Goal: Ask a question: Seek information or help from site administrators or community

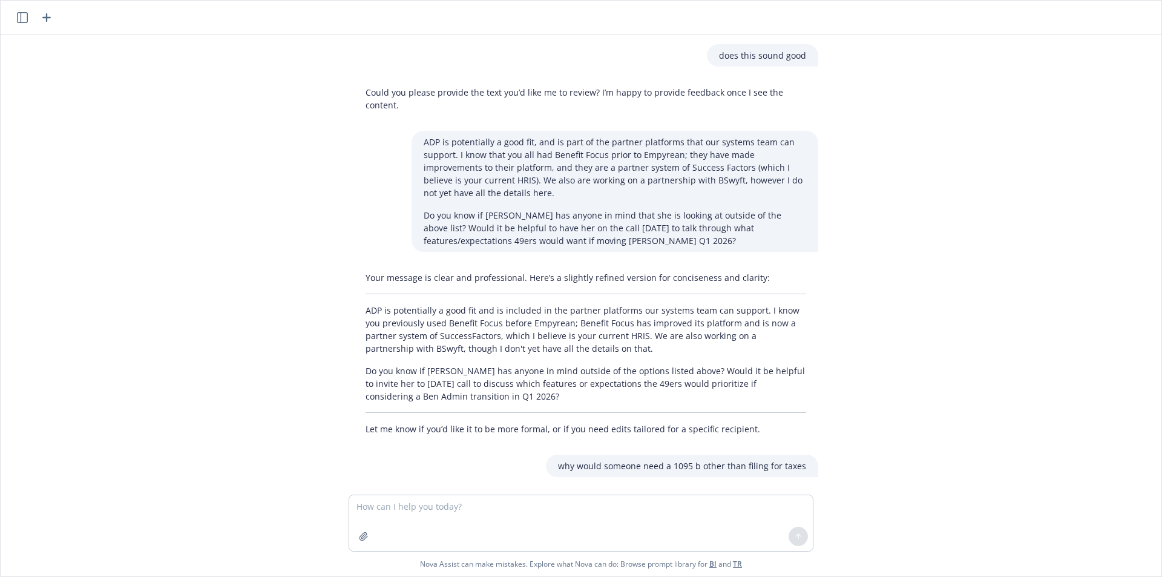
scroll to position [3235, 0]
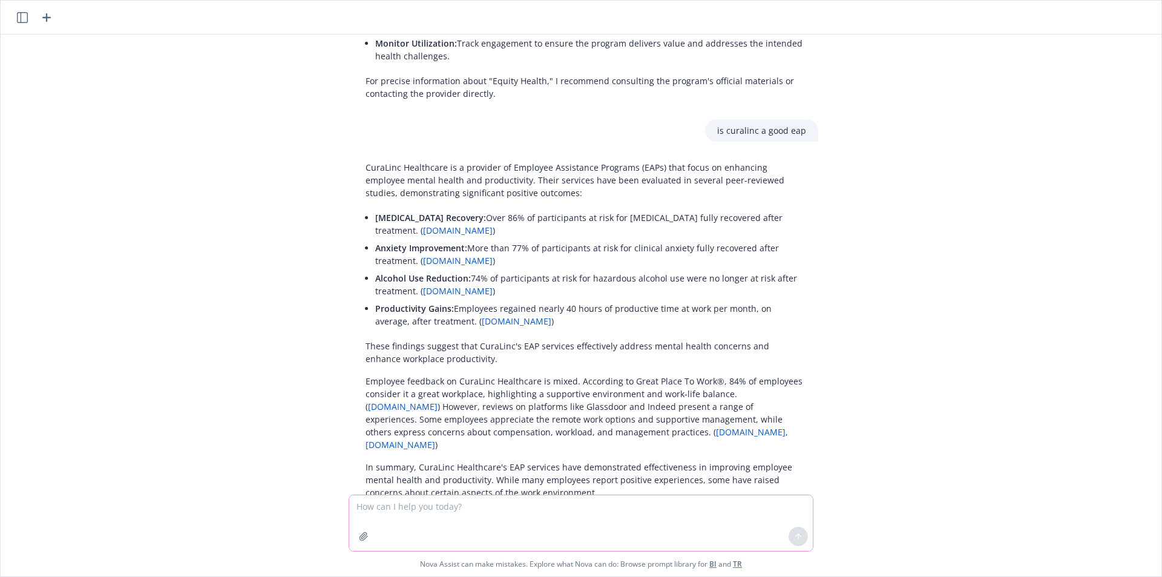
click at [608, 532] on textarea at bounding box center [580, 523] width 463 height 56
type textarea "how much calories in a cup of thai yellow [PERSON_NAME]"
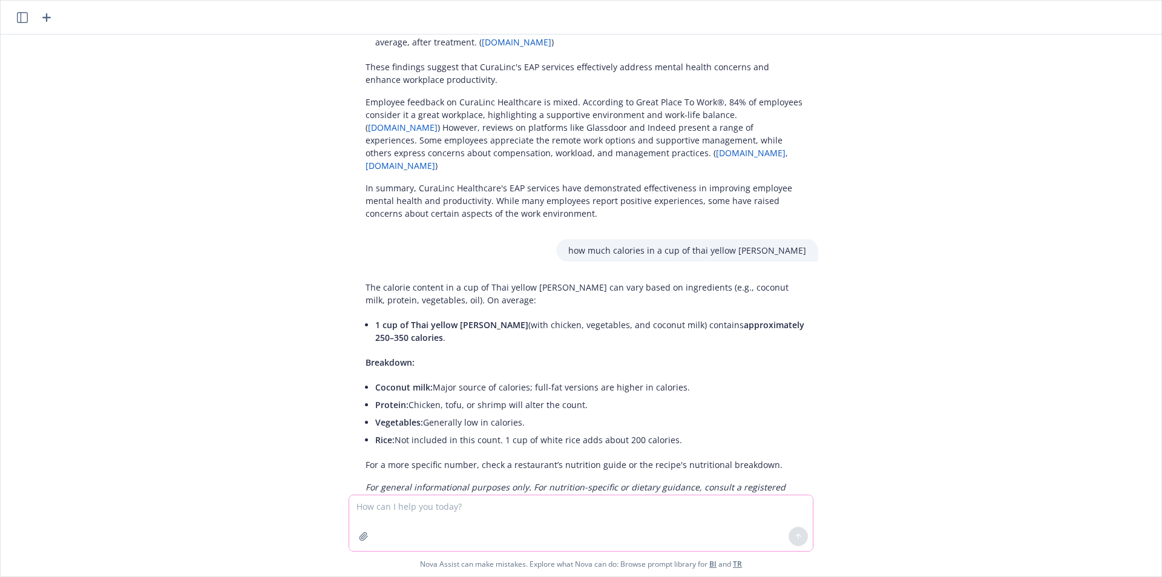
scroll to position [3521, 0]
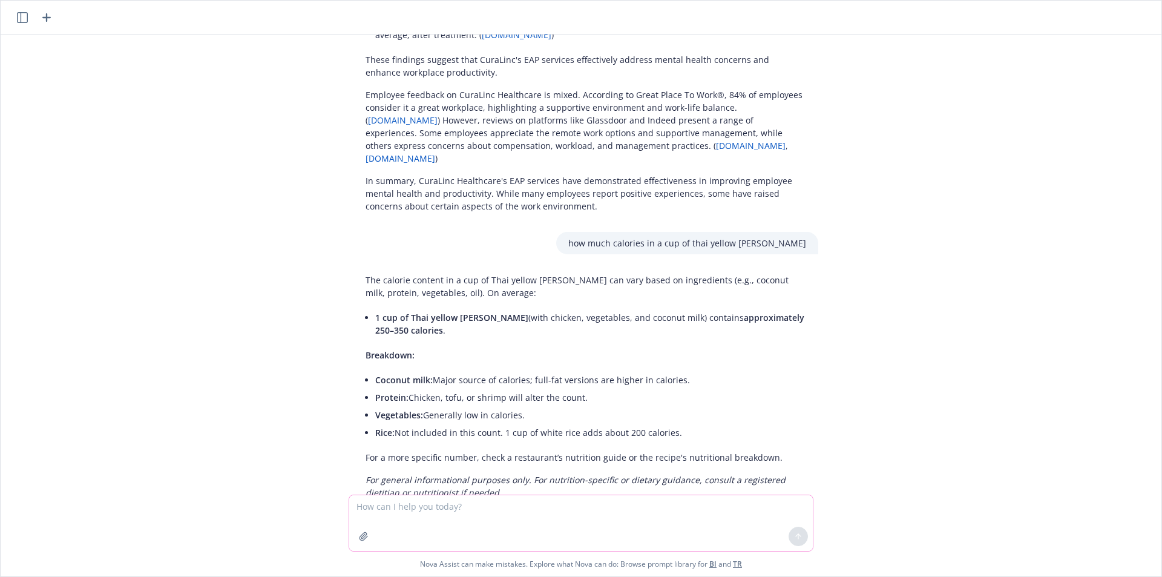
click at [486, 517] on textarea at bounding box center [580, 523] width 463 height 56
type textarea "what is the general process for HR when an employee passes away"
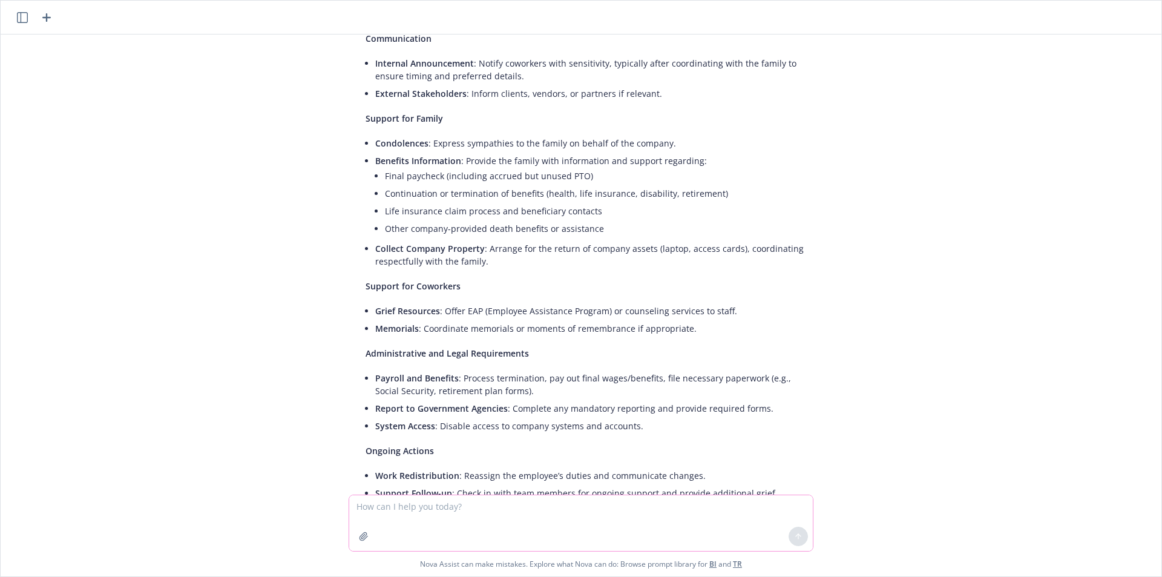
scroll to position [4242, 0]
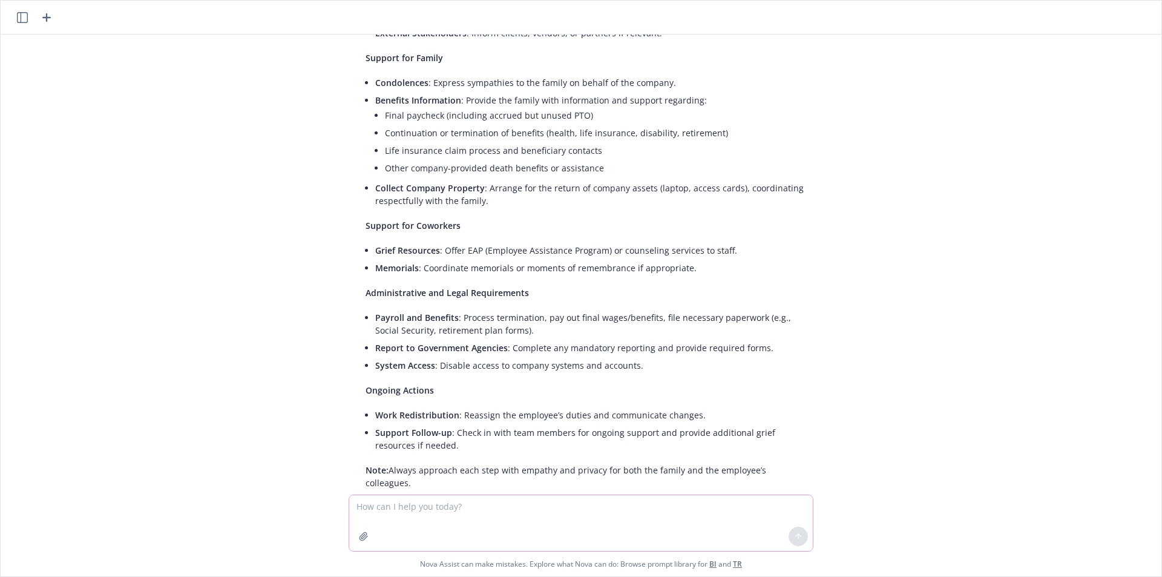
click at [408, 510] on textarea at bounding box center [580, 523] width 463 height 56
paste textarea "Do benefits still end for the family at the end of the month? Is that the same …"
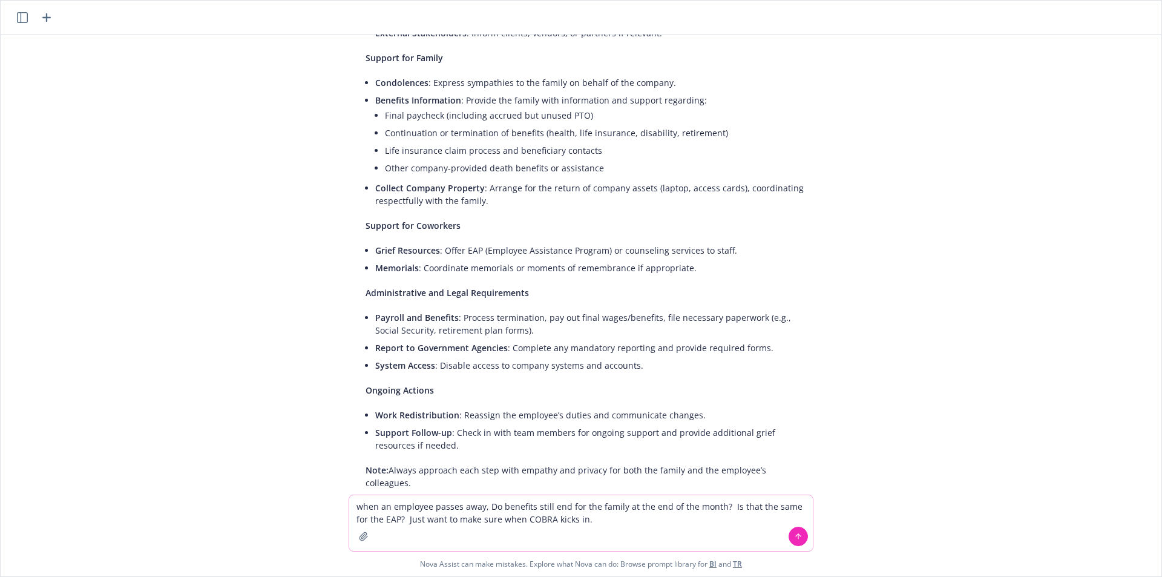
click at [539, 505] on textarea "when an employee passes away, Do benefits still end for the family at the end o…" at bounding box center [580, 523] width 463 height 56
click at [575, 507] on textarea "when an employee passes away, Do benefits end for the family at the end of the …" at bounding box center [580, 523] width 463 height 56
click at [601, 505] on textarea "when an employee passes away, Do benefits end for their family at the end of th…" at bounding box center [580, 523] width 463 height 56
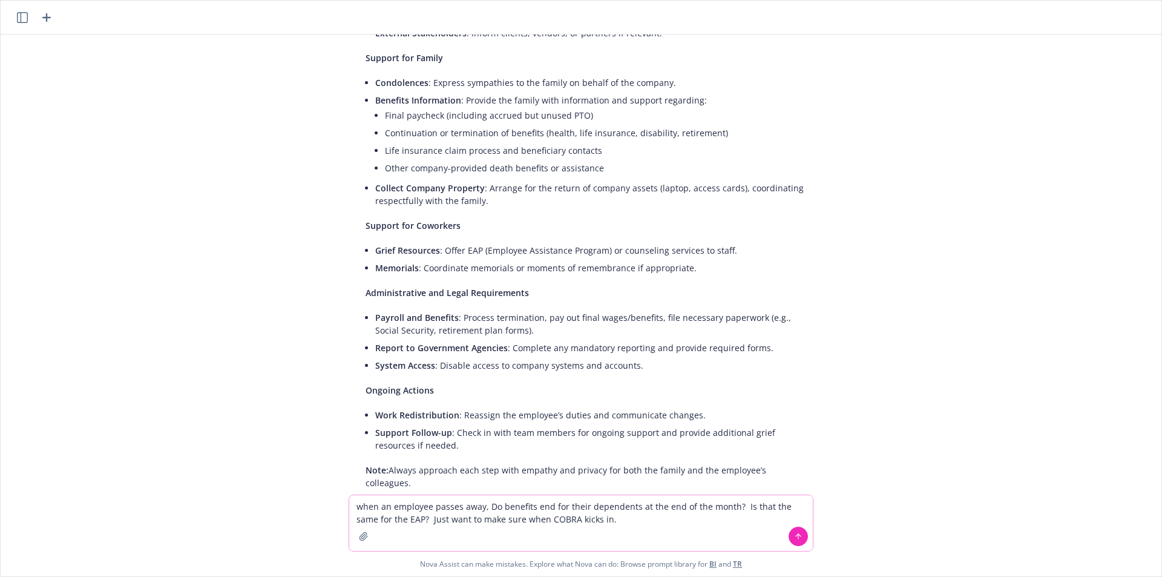
drag, startPoint x: 619, startPoint y: 520, endPoint x: 408, endPoint y: 520, distance: 211.1
click at [408, 520] on textarea "when an employee passes away, Do benefits end for their dependents at the end o…" at bounding box center [580, 523] width 463 height 56
click at [611, 519] on textarea "when an employee passes away, Do benefits end for their dependents at the end o…" at bounding box center [580, 523] width 463 height 56
drag, startPoint x: 444, startPoint y: 520, endPoint x: 408, endPoint y: 523, distance: 35.8
click at [404, 522] on textarea "when an employee passes away, Do benefits end for their dependents at the end o…" at bounding box center [580, 523] width 463 height 56
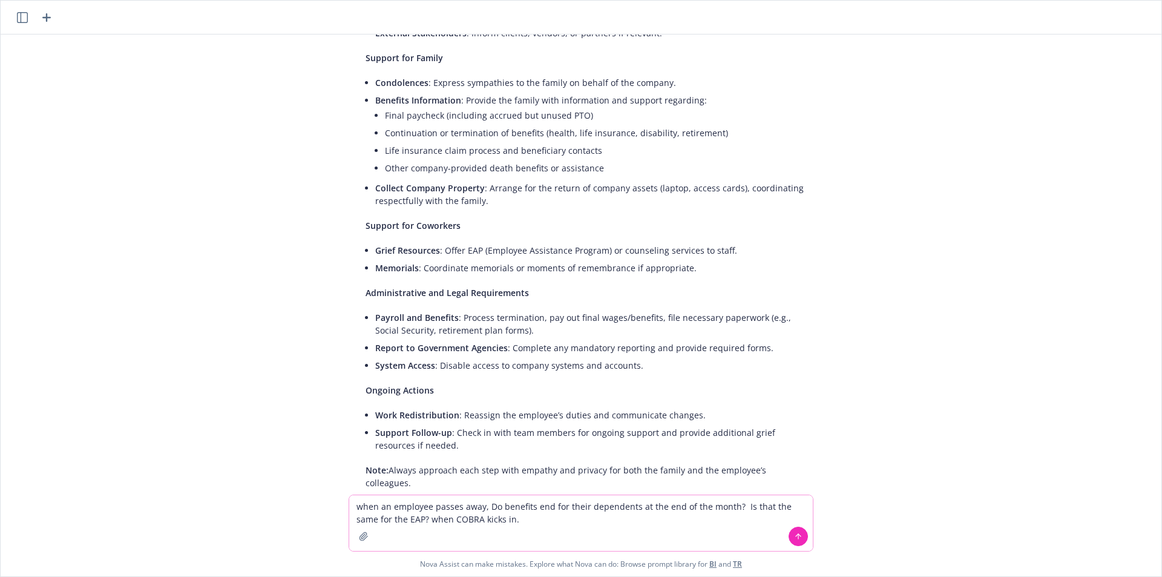
click at [428, 518] on textarea "when an employee passes away, Do benefits end for their dependents at the end o…" at bounding box center [580, 523] width 463 height 56
type textarea "when an employee passes away, Do benefits end for their dependents at the end o…"
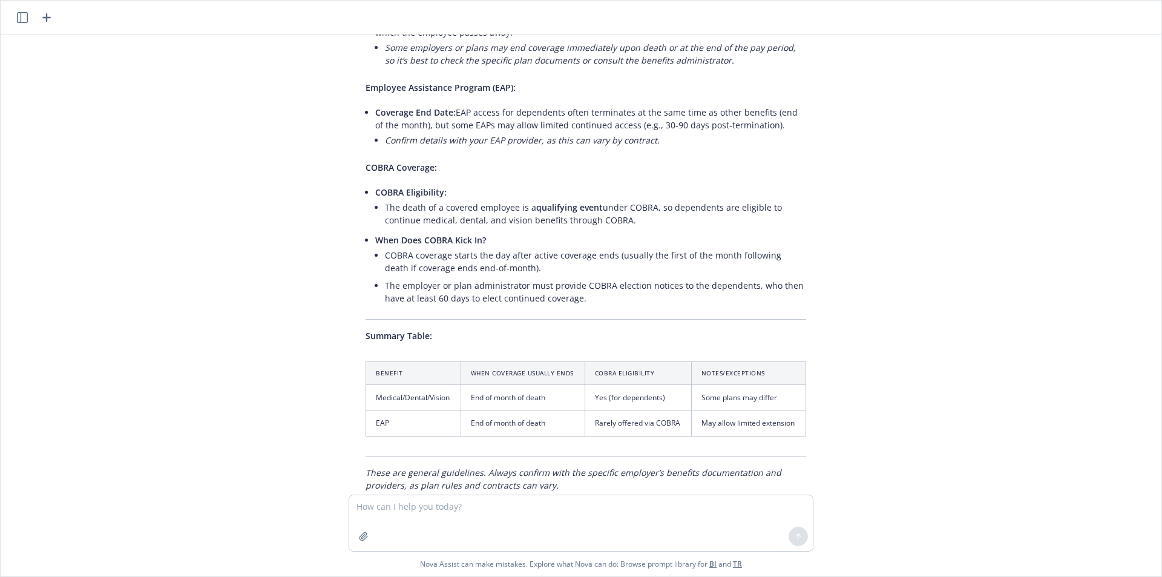
scroll to position [4876, 0]
drag, startPoint x: 157, startPoint y: 168, endPoint x: 203, endPoint y: 176, distance: 46.0
click at [157, 168] on div "does this sound good Could you please provide the text you’d like me to review?…" at bounding box center [580, 264] width 1151 height 460
